Goal: Find specific page/section: Find specific page/section

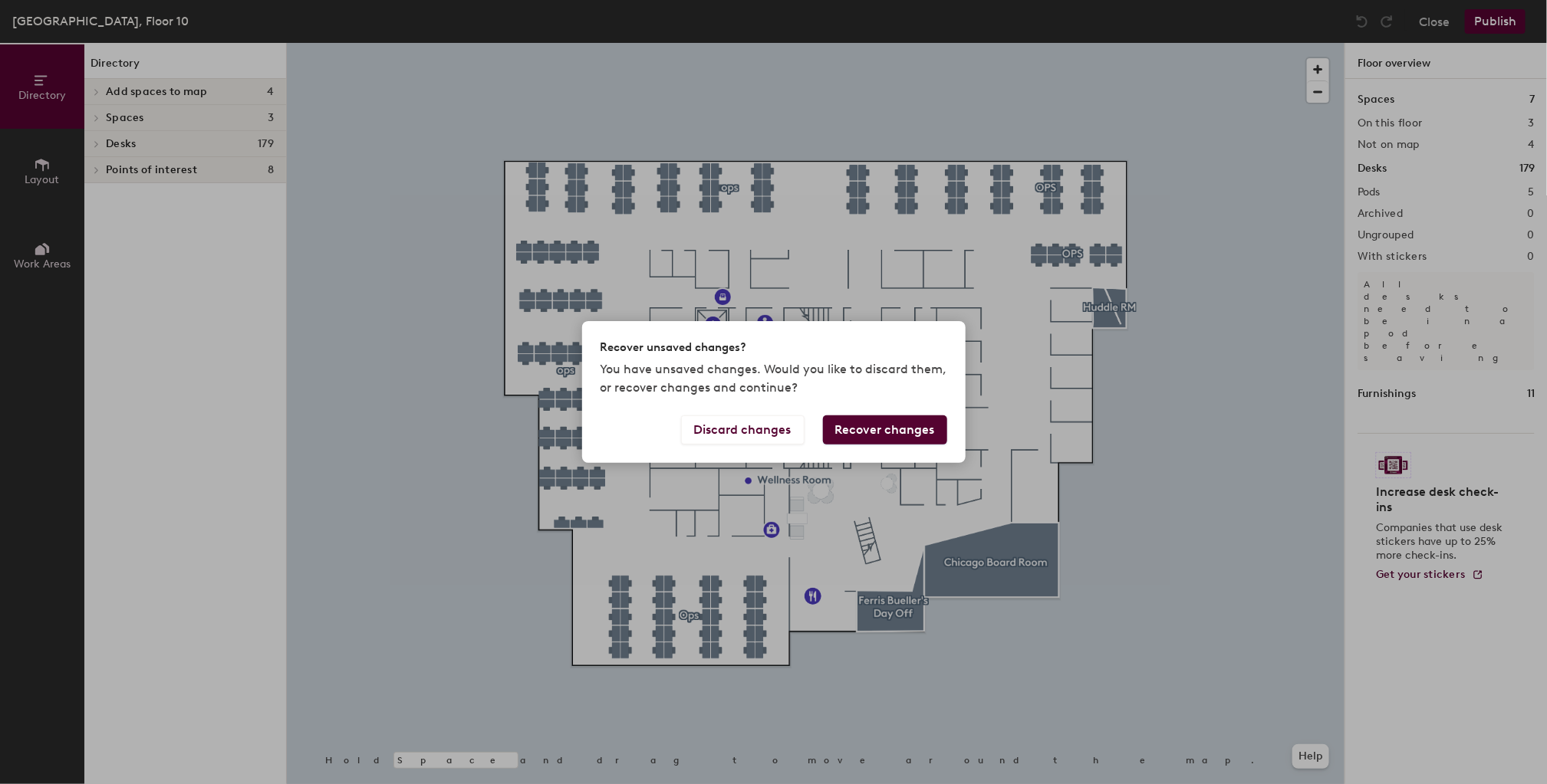
click at [96, 27] on div "Recover unsaved changes? You have unsaved changes. Would you like to discard th…" at bounding box center [773, 392] width 1547 height 784
click at [99, 28] on div "Recover unsaved changes? You have unsaved changes. Would you like to discard th…" at bounding box center [773, 392] width 1547 height 784
click at [89, 20] on div "Recover unsaved changes? You have unsaved changes. Would you like to discard th…" at bounding box center [773, 392] width 1547 height 784
click at [358, 193] on div "Recover unsaved changes? You have unsaved changes. Would you like to discard th…" at bounding box center [773, 392] width 1547 height 784
click at [738, 433] on button "Discard changes" at bounding box center [742, 429] width 123 height 29
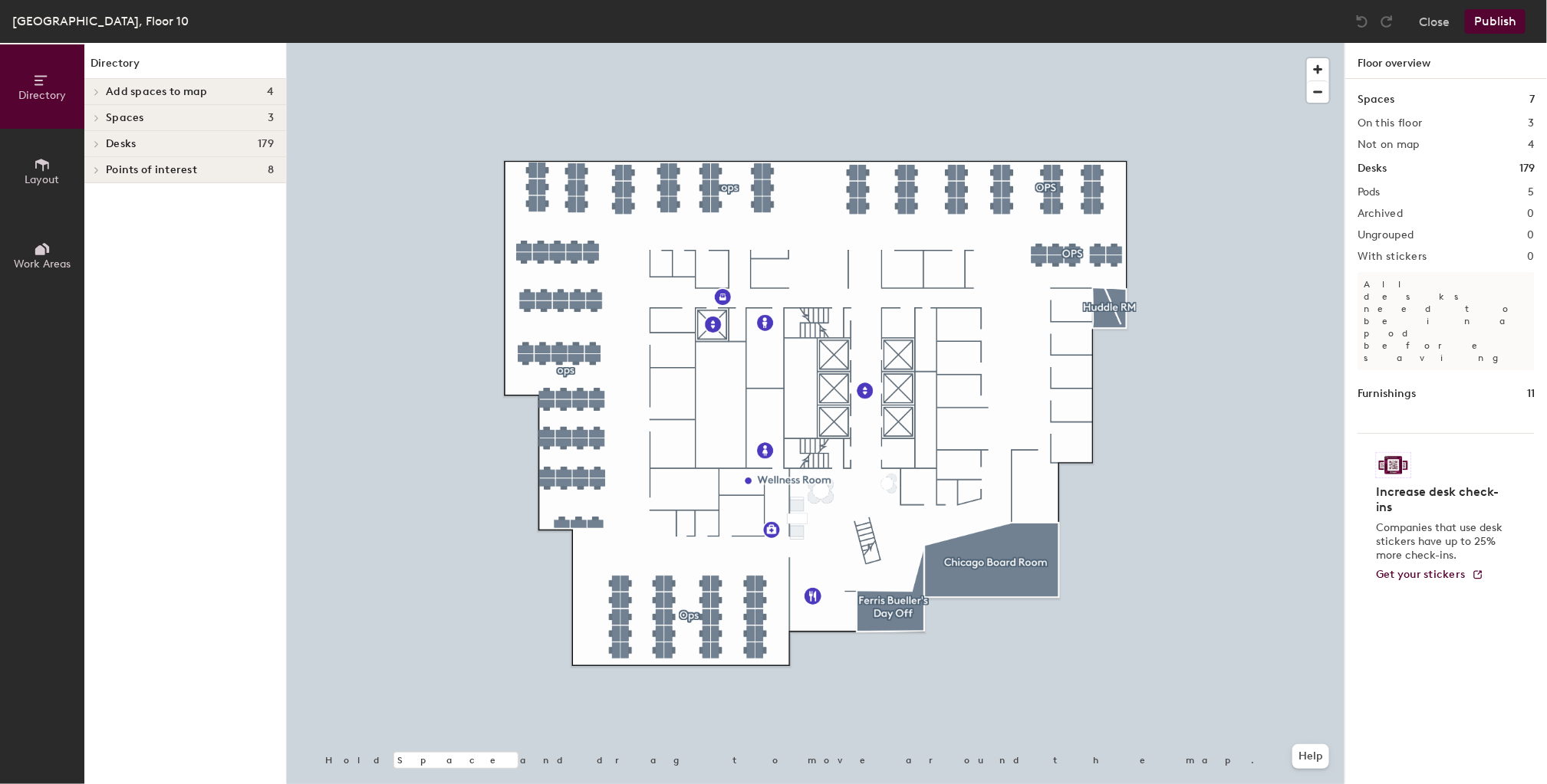
click at [91, 25] on div "Chicago, Floor 10" at bounding box center [101, 21] width 177 height 19
click at [45, 104] on button "Directory" at bounding box center [42, 87] width 84 height 84
click at [49, 173] on span "Layout" at bounding box center [42, 179] width 34 height 13
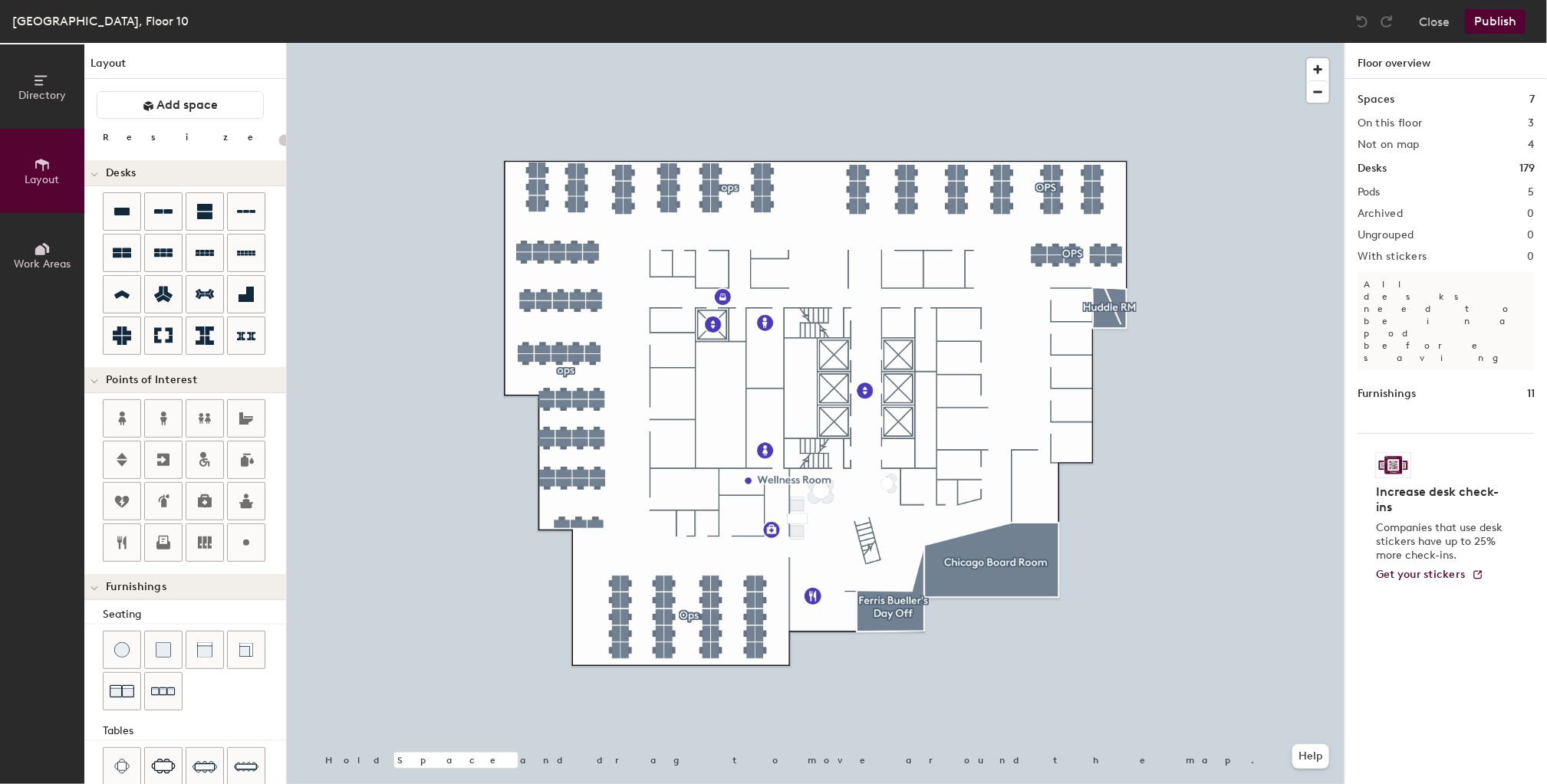
click at [48, 93] on span "Directory" at bounding box center [42, 95] width 47 height 13
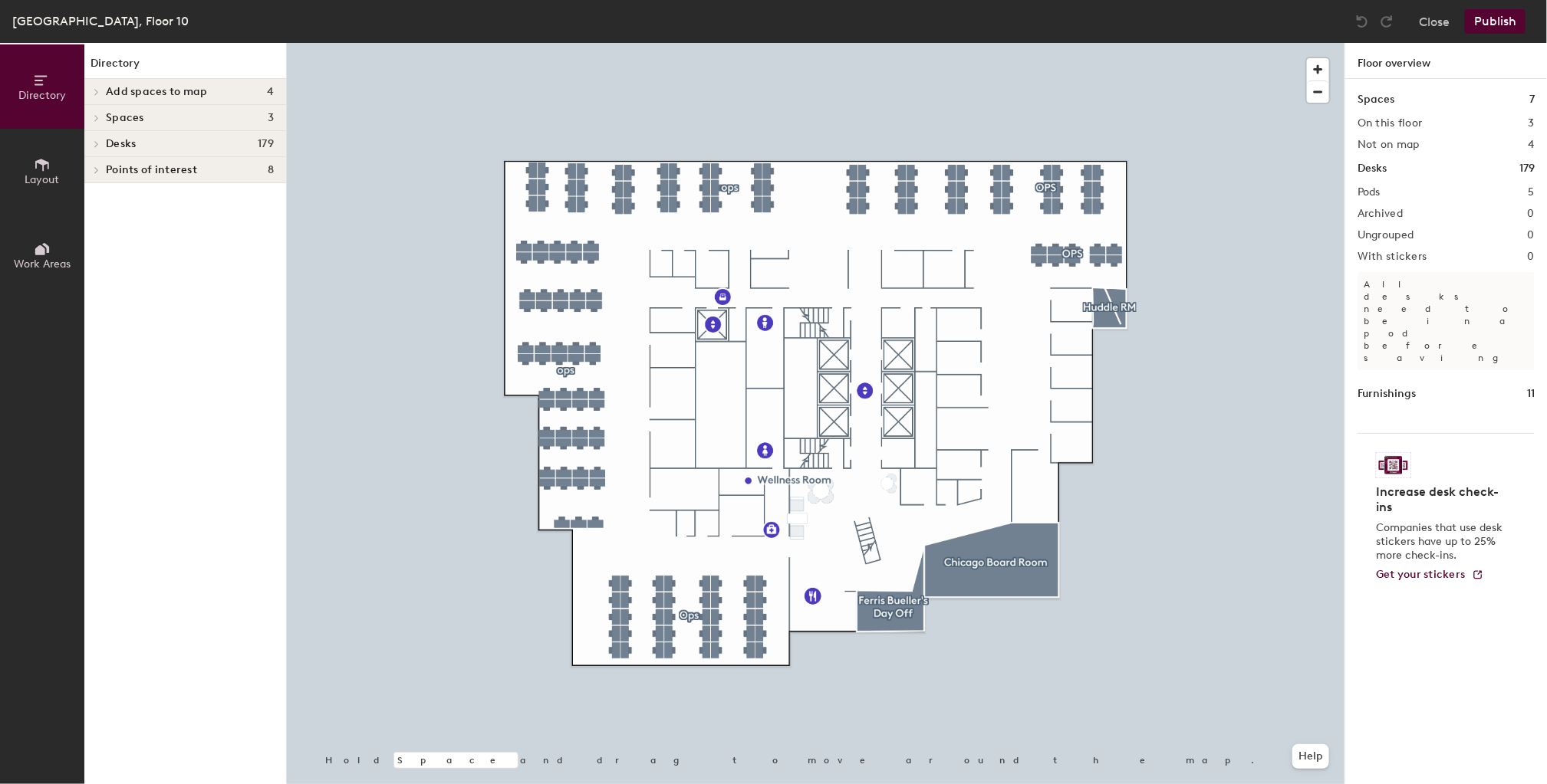
click at [48, 93] on span "Directory" at bounding box center [42, 95] width 47 height 13
